Goal: Task Accomplishment & Management: Use online tool/utility

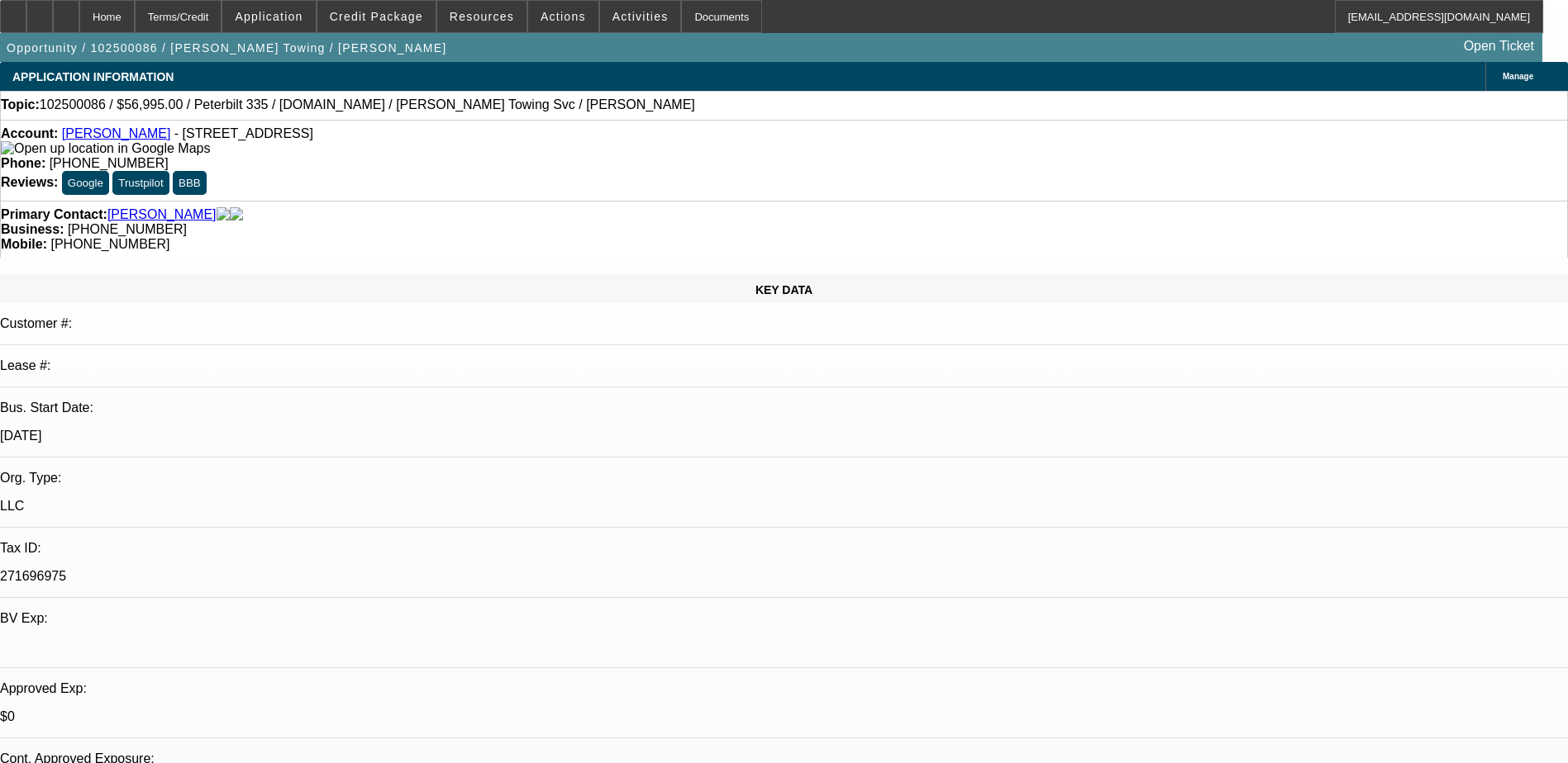
select select "0"
select select "0.1"
select select "4"
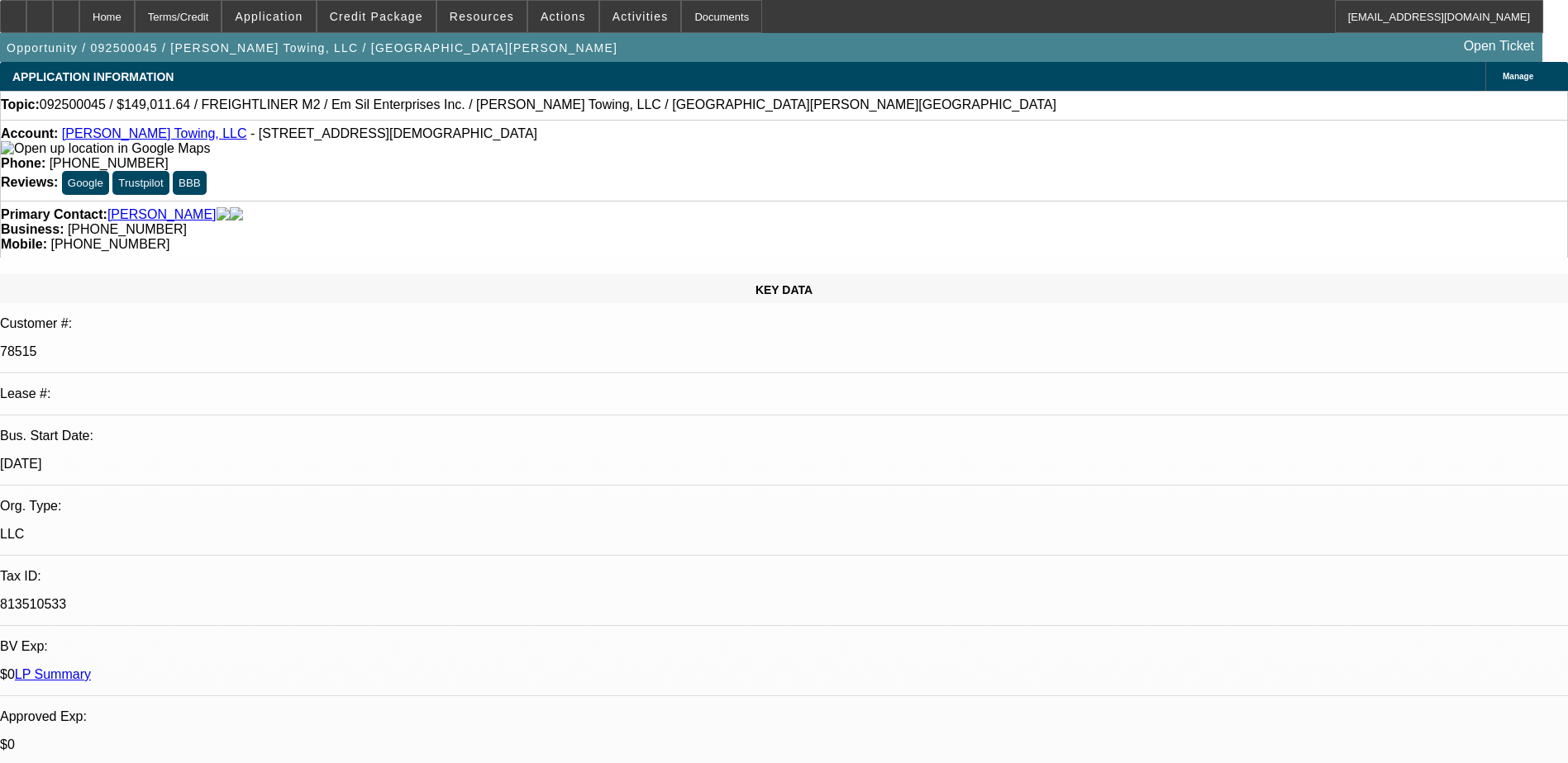
select select "0"
select select "3"
select select "0"
select select "6"
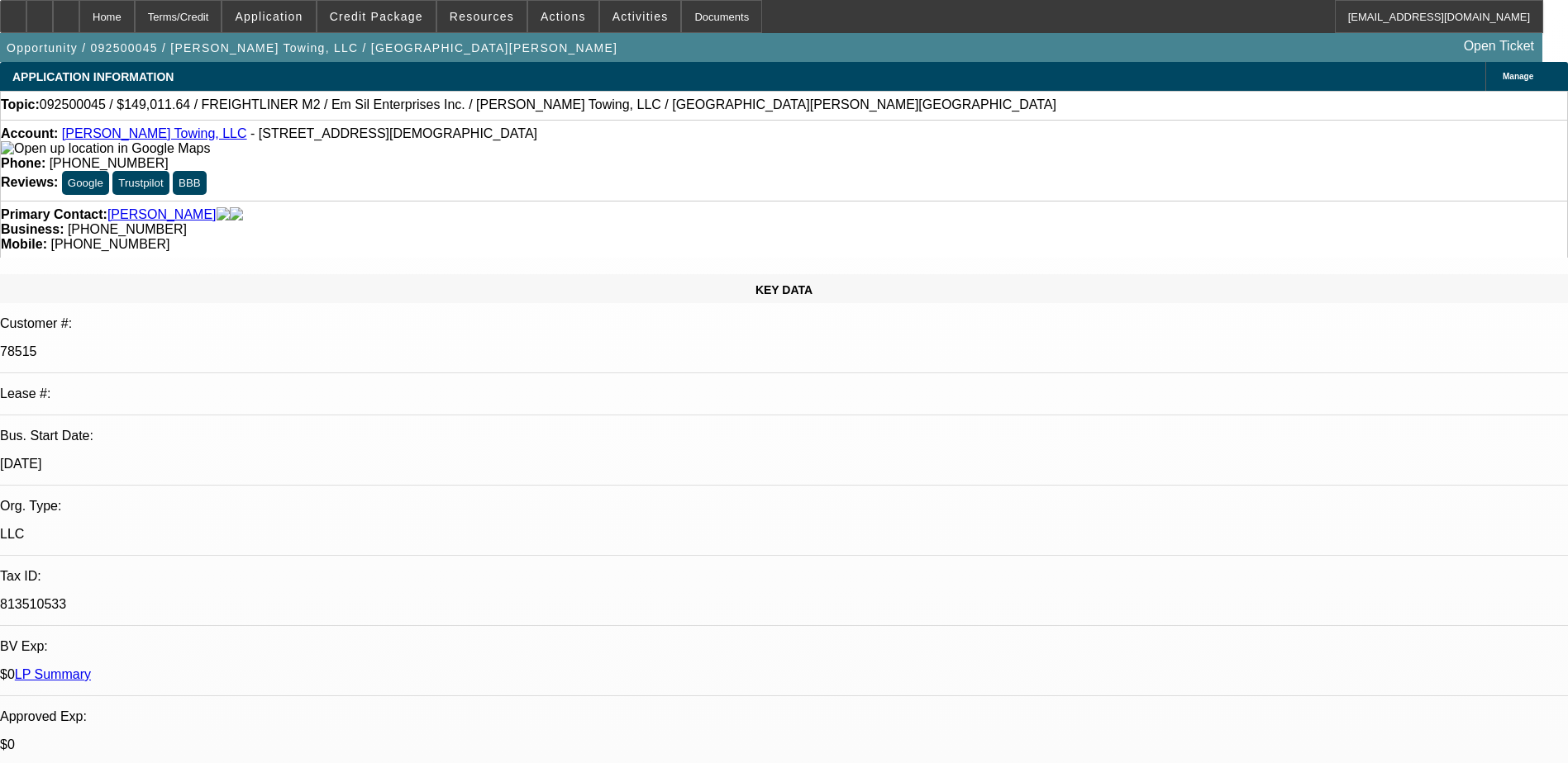
select select "0"
select select "3"
select select "0"
select select "6"
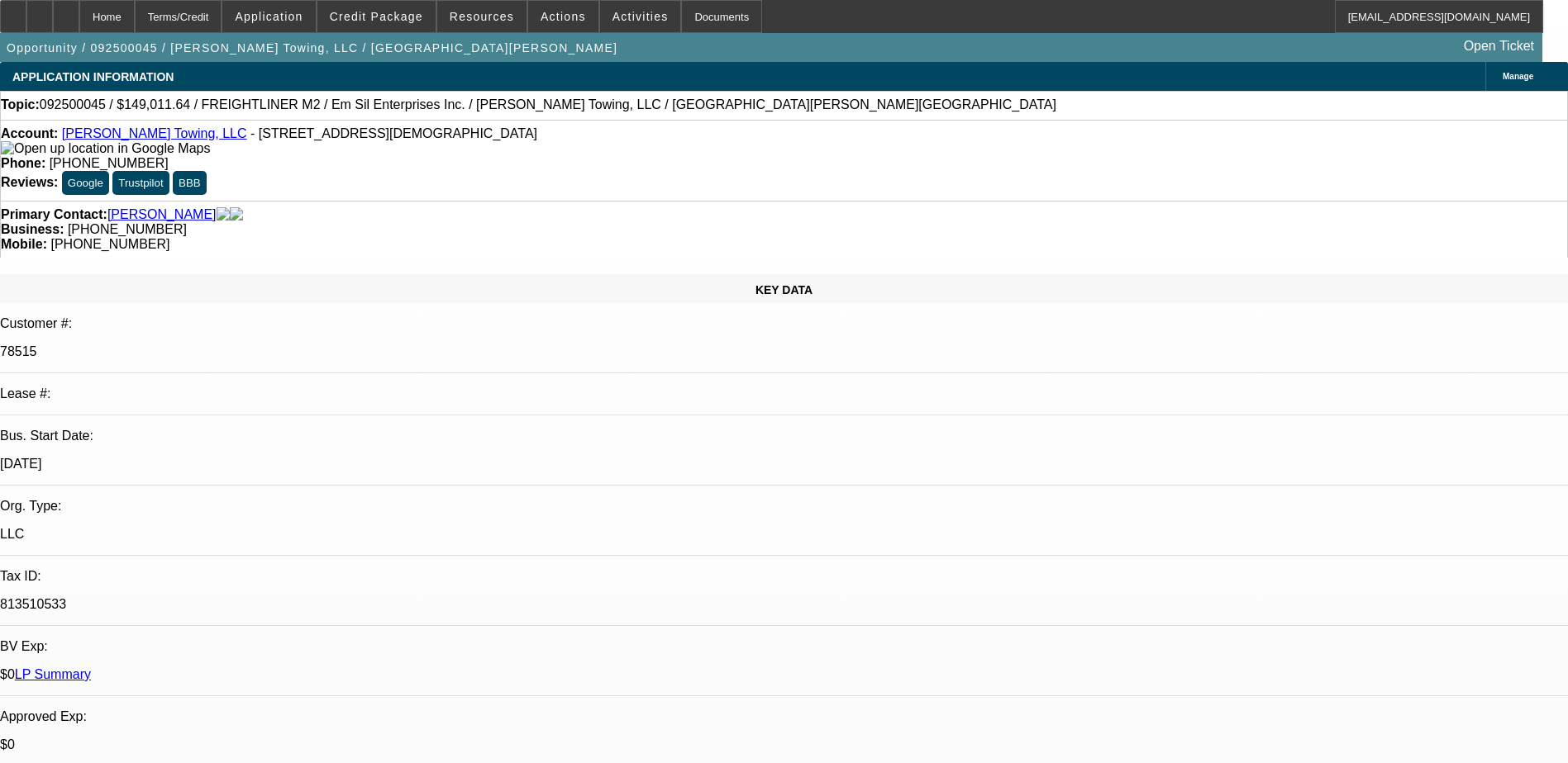
select select "0"
select select "3"
select select "0"
select select "6"
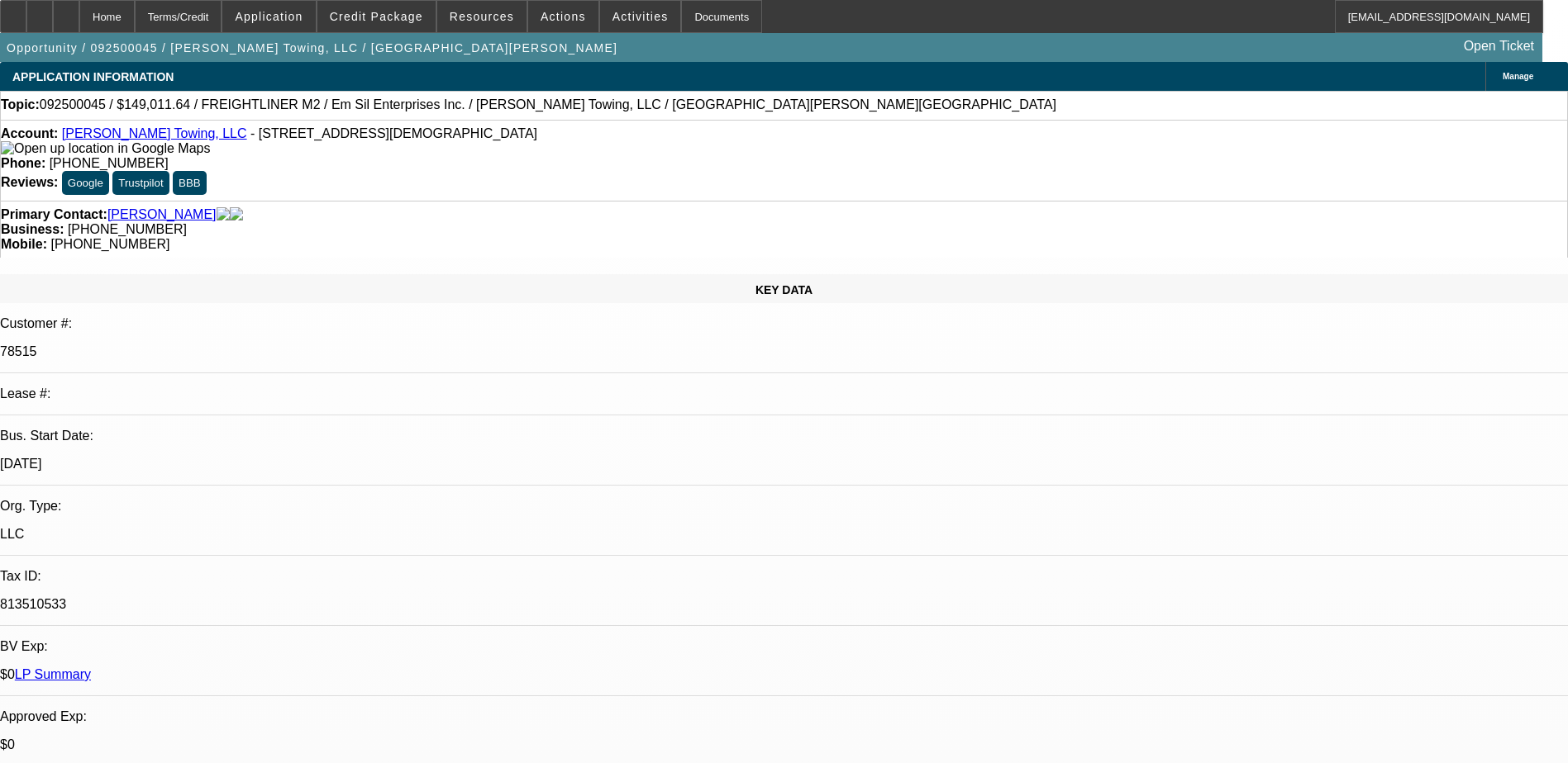
select select "0"
select select "3"
select select "0"
select select "6"
